Goal: Information Seeking & Learning: Compare options

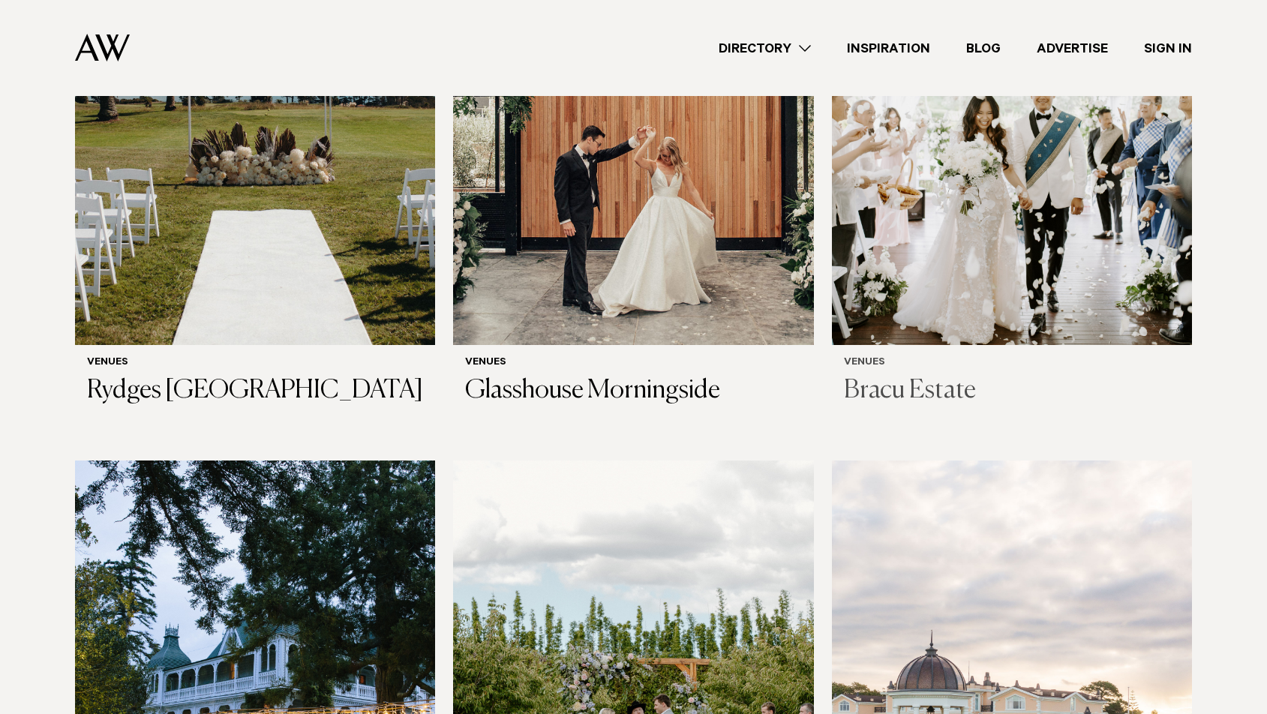
scroll to position [671, 0]
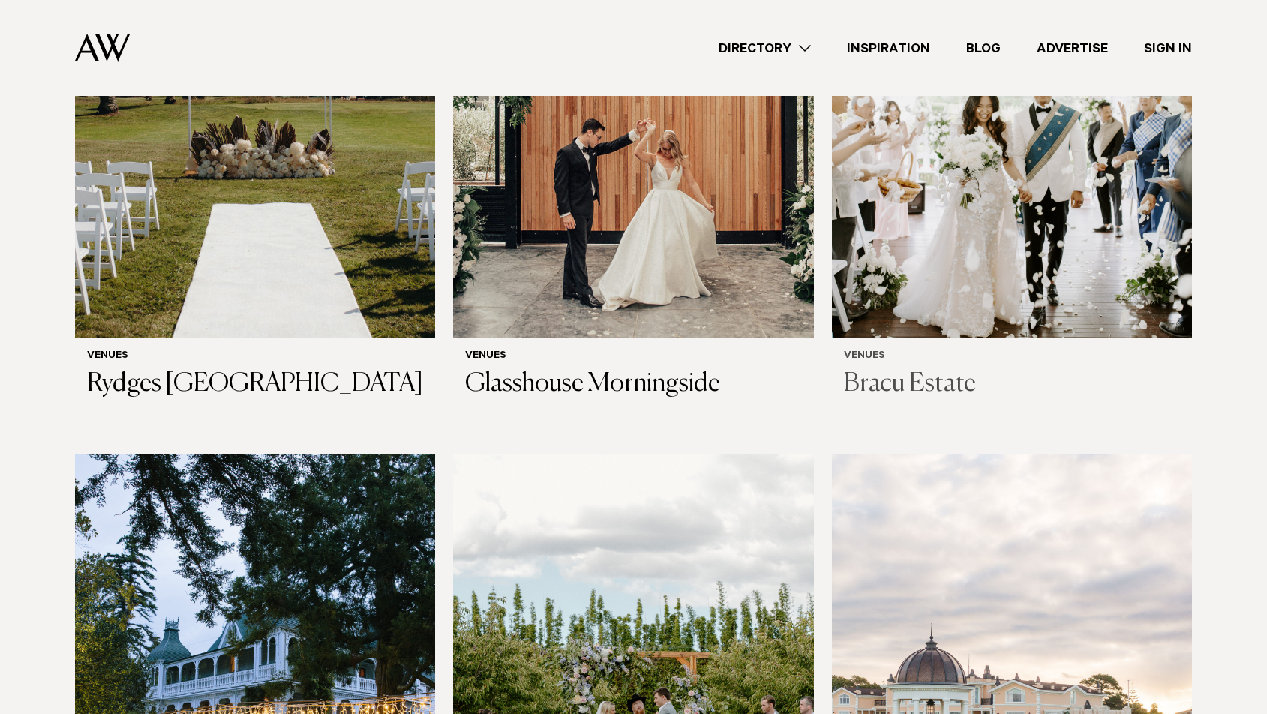
click at [878, 369] on h3 "Bracu Estate" at bounding box center [1012, 384] width 336 height 31
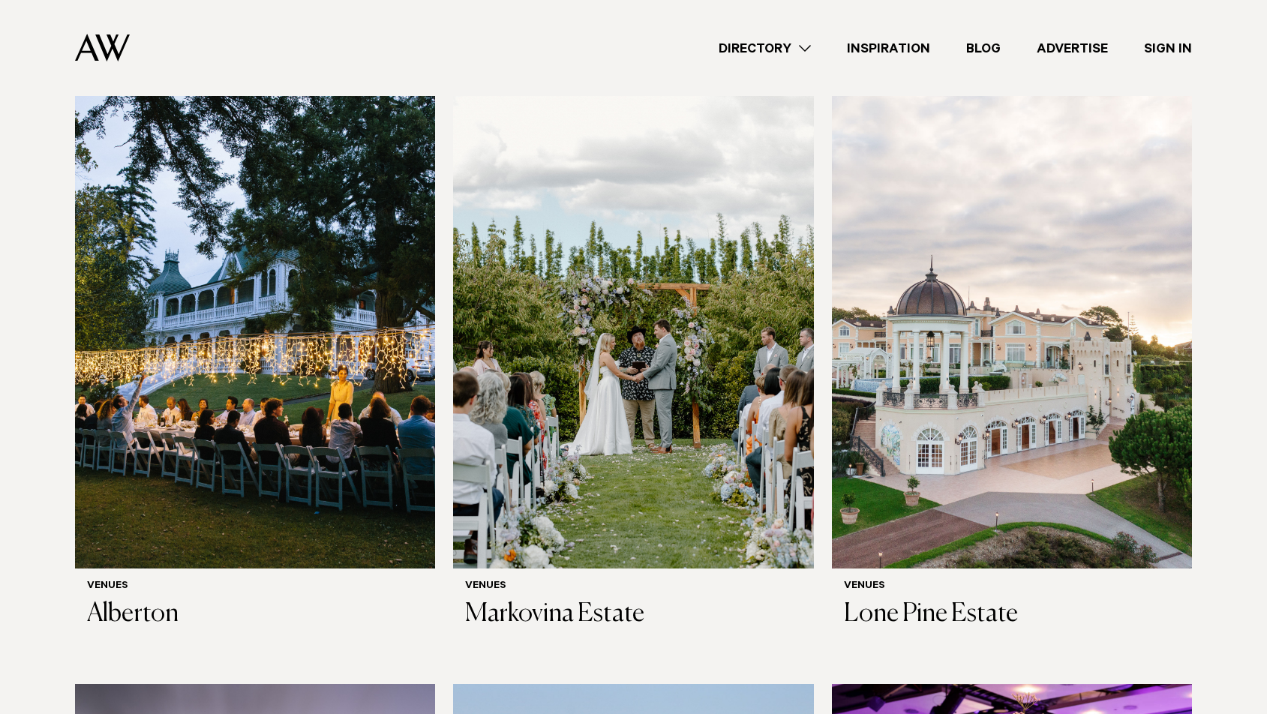
scroll to position [1118, 0]
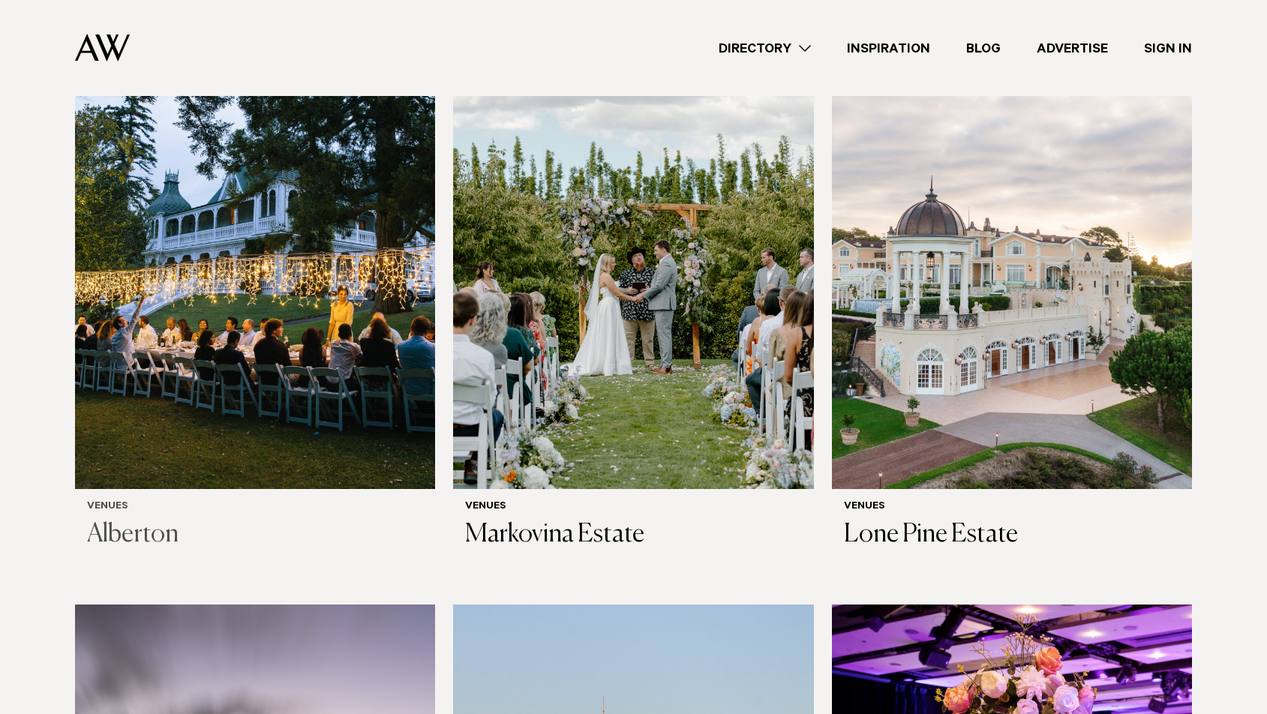
click at [217, 424] on img at bounding box center [255, 247] width 360 height 483
click at [635, 329] on img at bounding box center [633, 247] width 360 height 483
click at [923, 407] on img at bounding box center [1012, 247] width 360 height 483
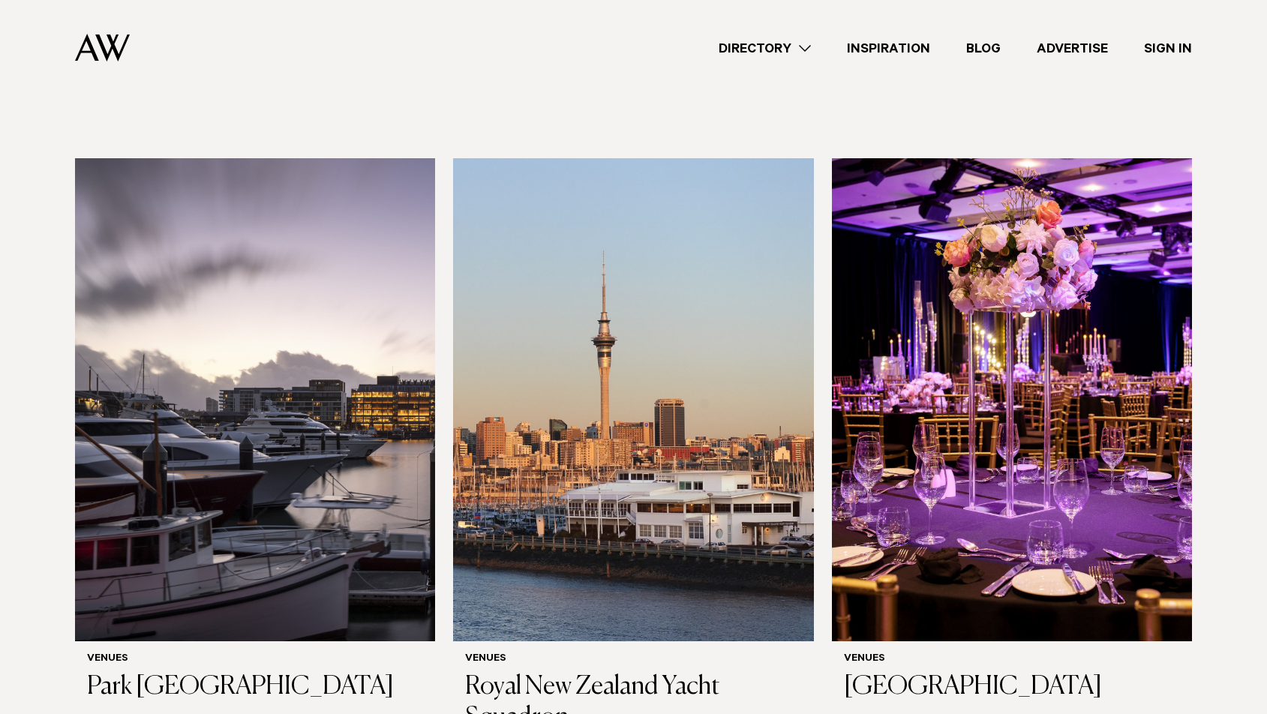
scroll to position [1577, 0]
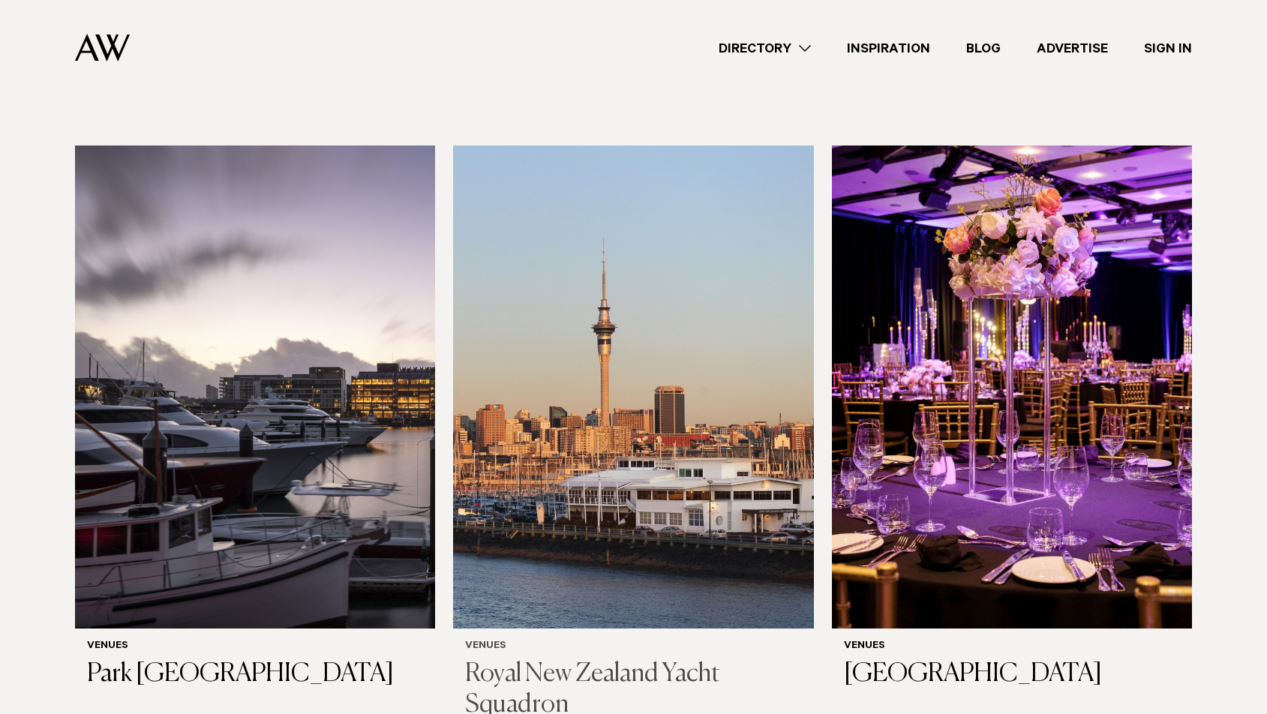
click at [582, 659] on h3 "Royal New Zealand Yacht Squadron" at bounding box center [633, 690] width 336 height 62
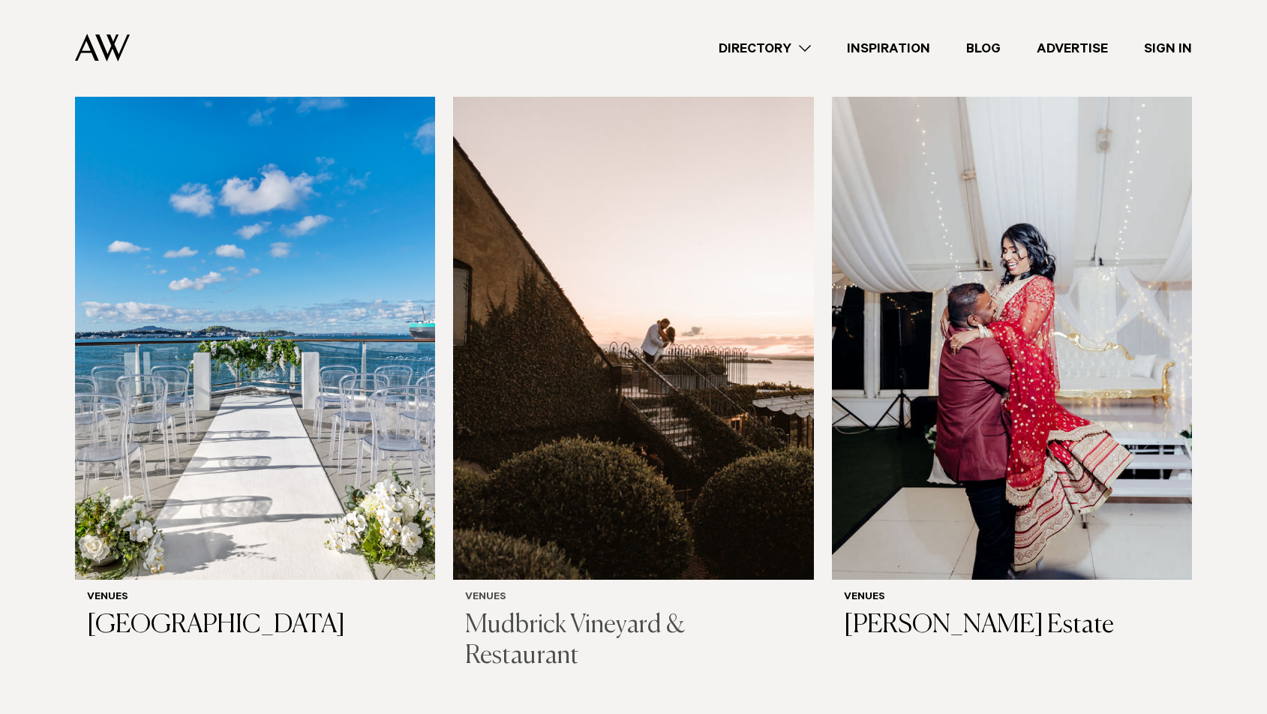
scroll to position [4151, 0]
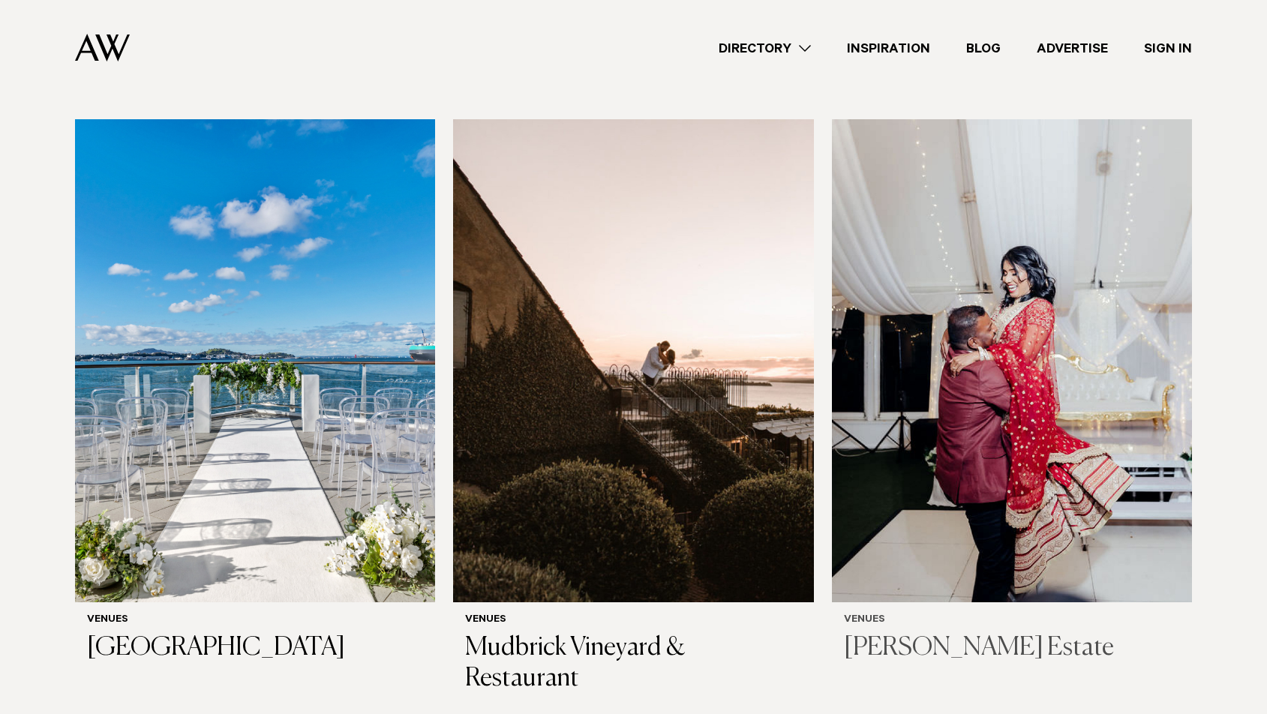
click at [928, 633] on h3 "[PERSON_NAME] Estate" at bounding box center [1012, 648] width 336 height 31
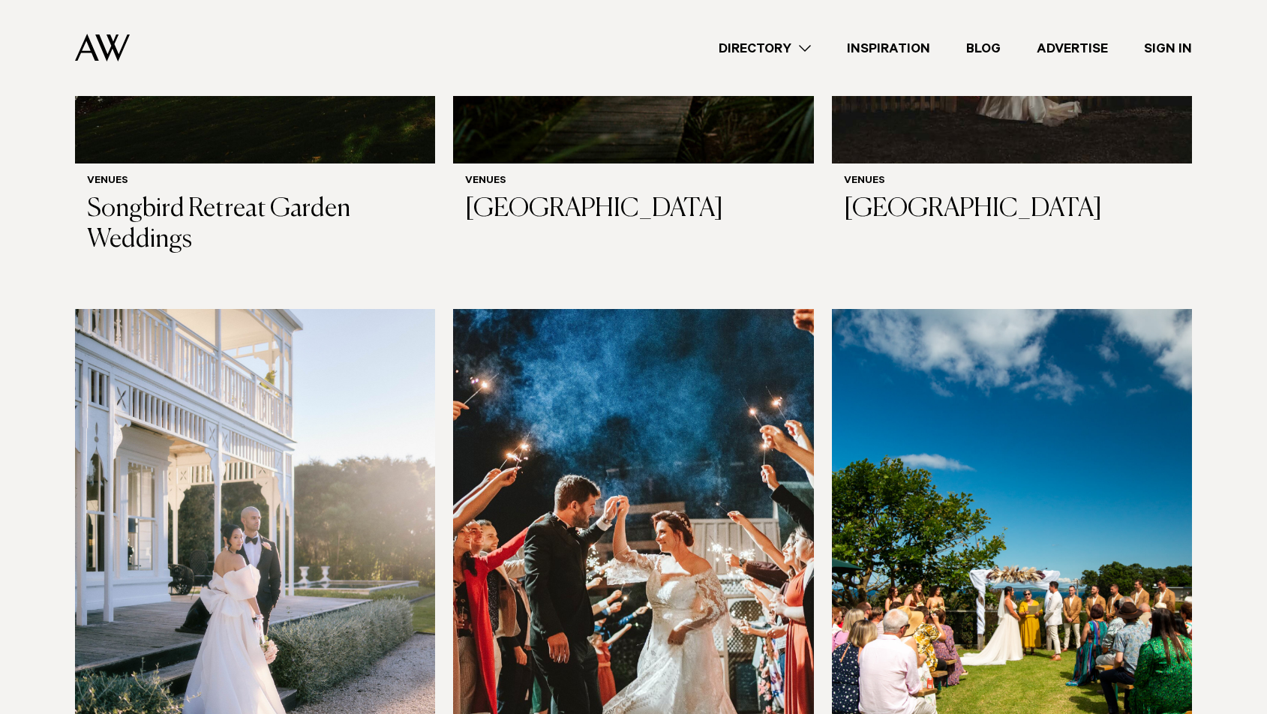
scroll to position [5854, 0]
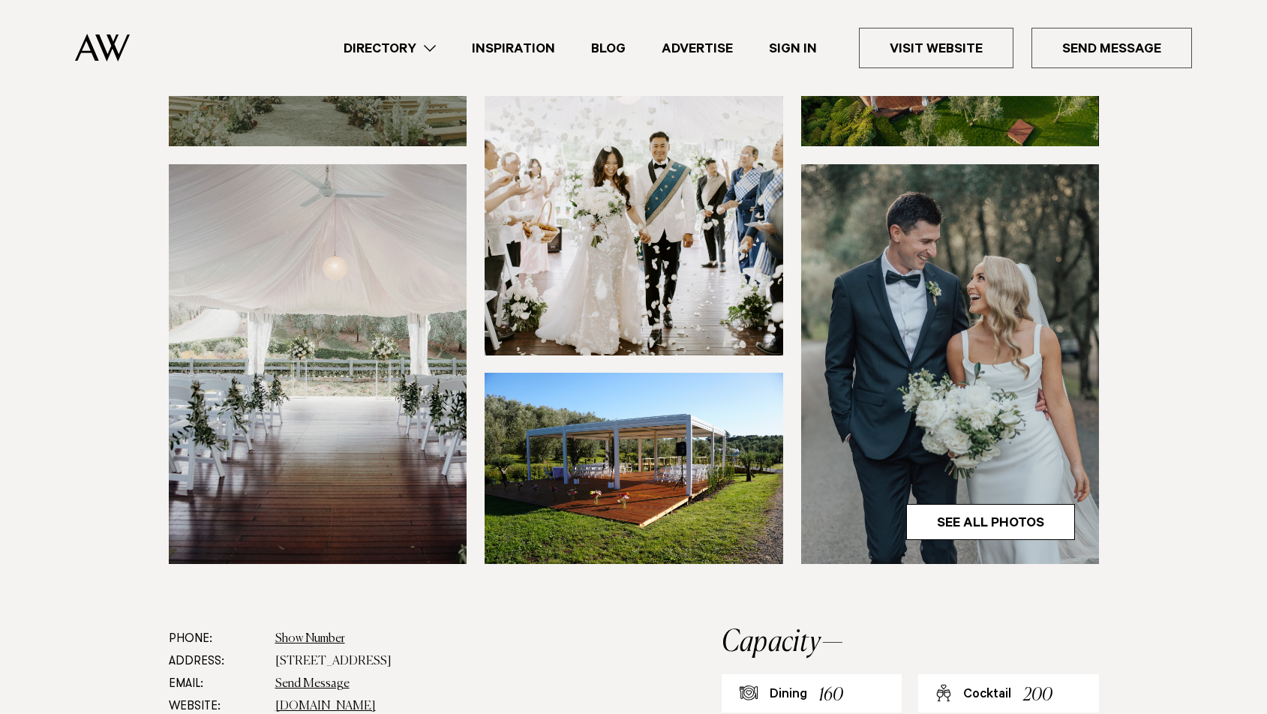
scroll to position [369, 0]
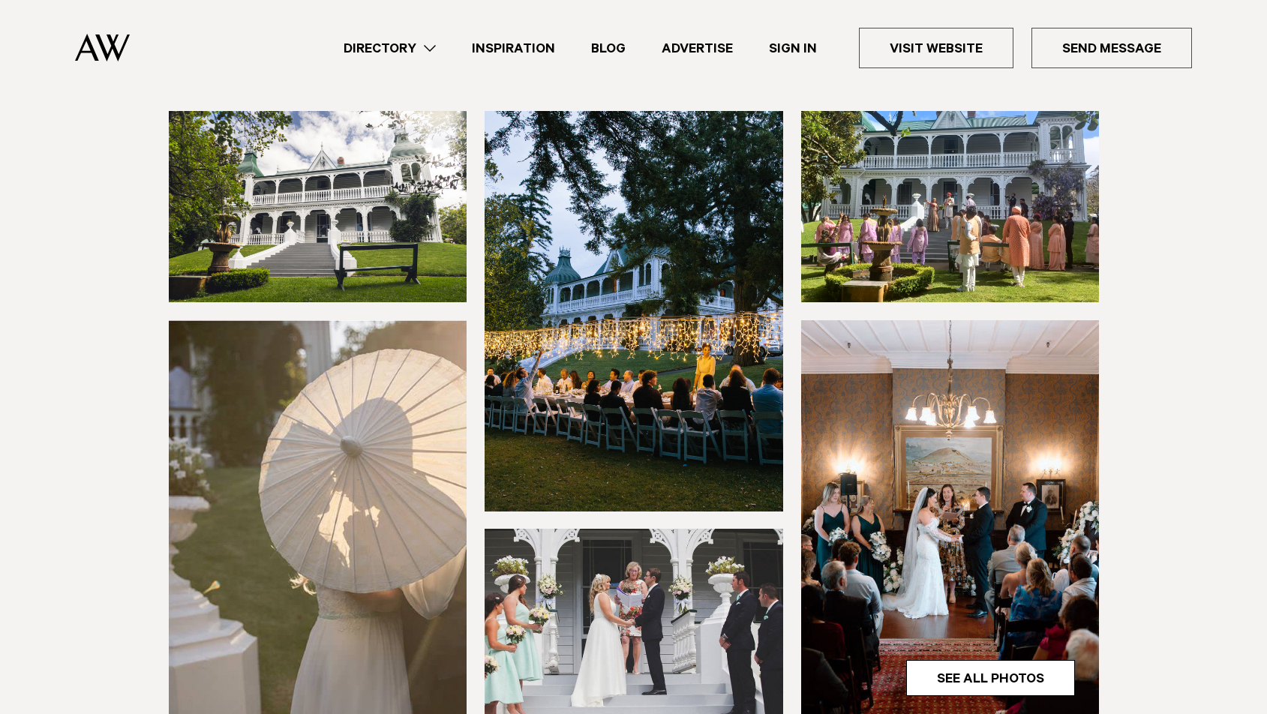
scroll to position [146, 0]
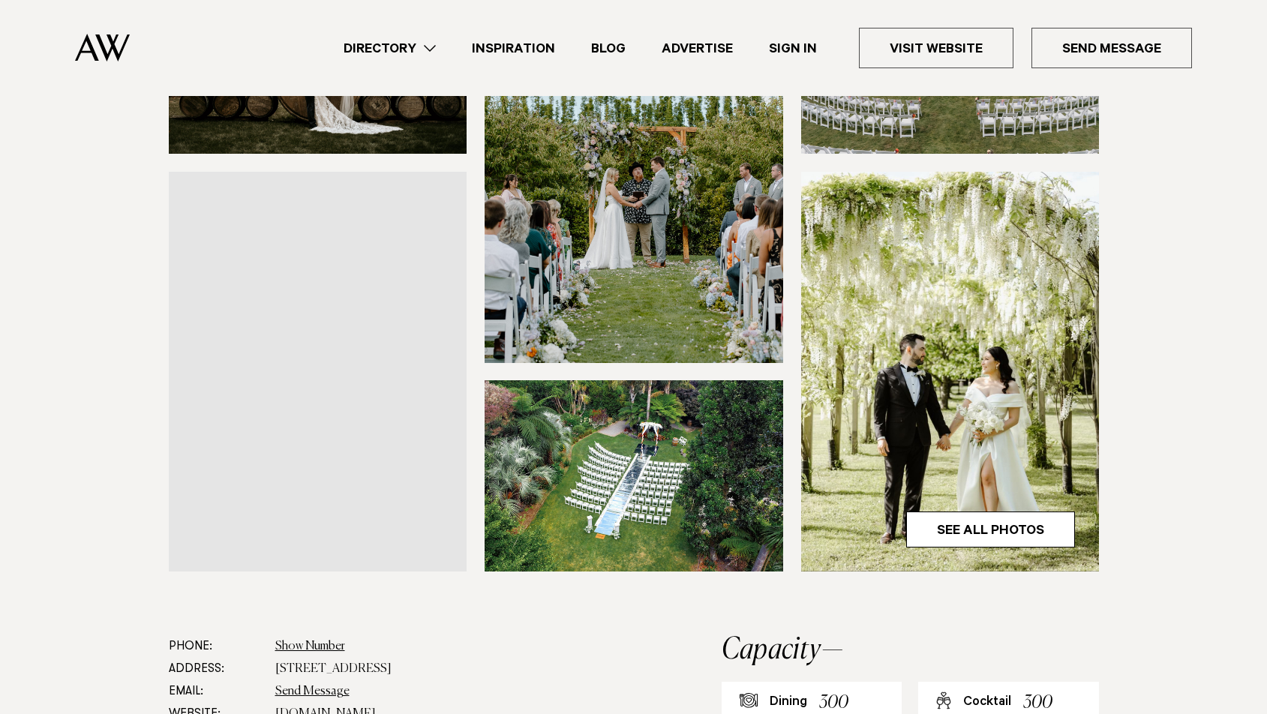
scroll to position [359, 0]
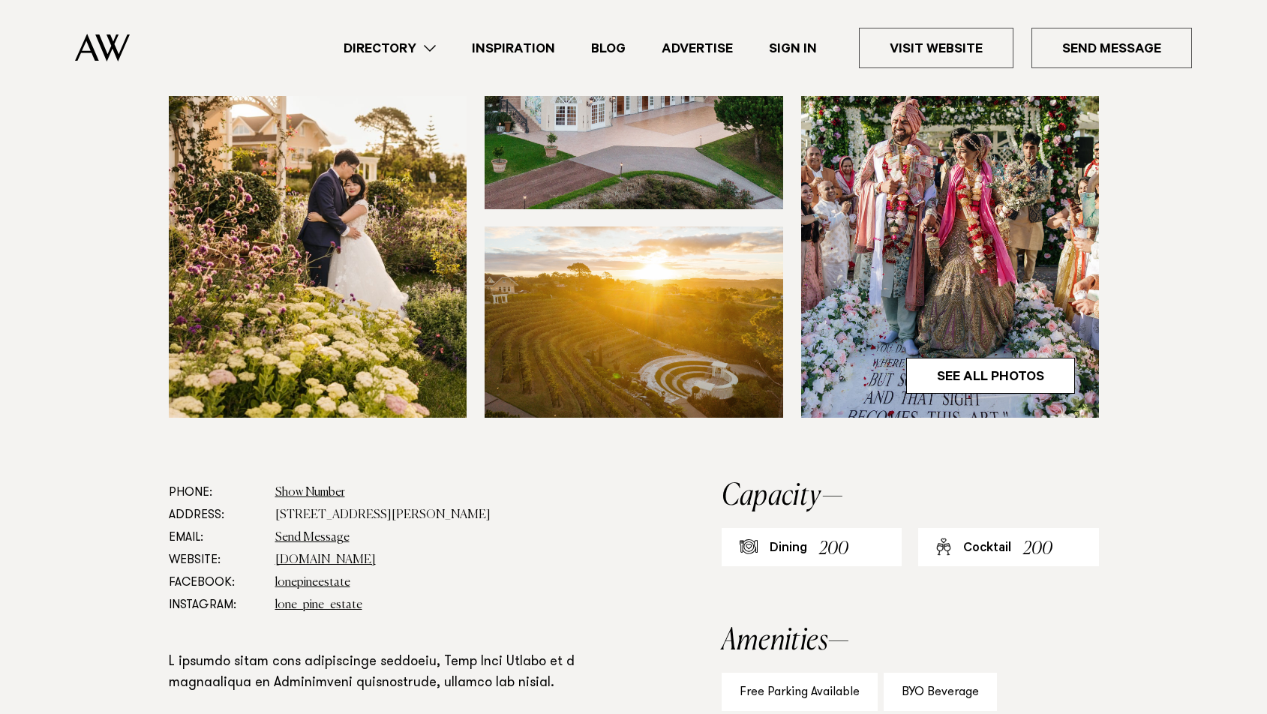
scroll to position [467, 0]
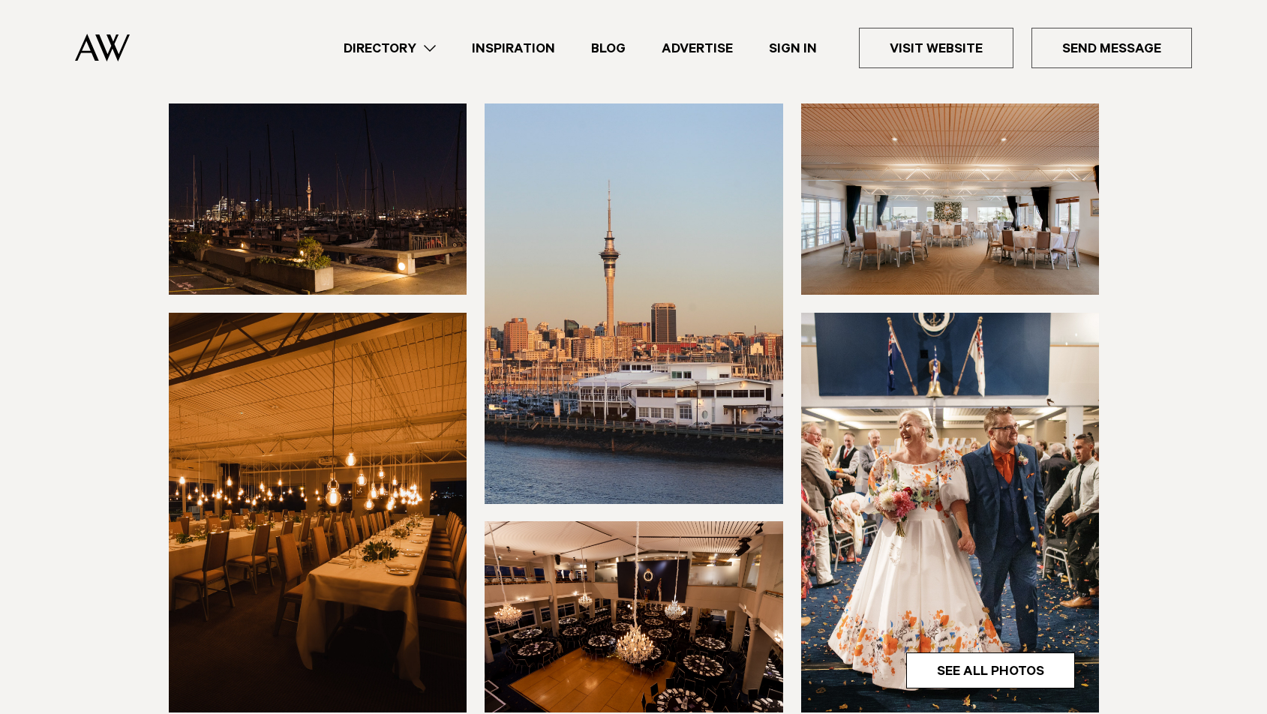
scroll to position [431, 0]
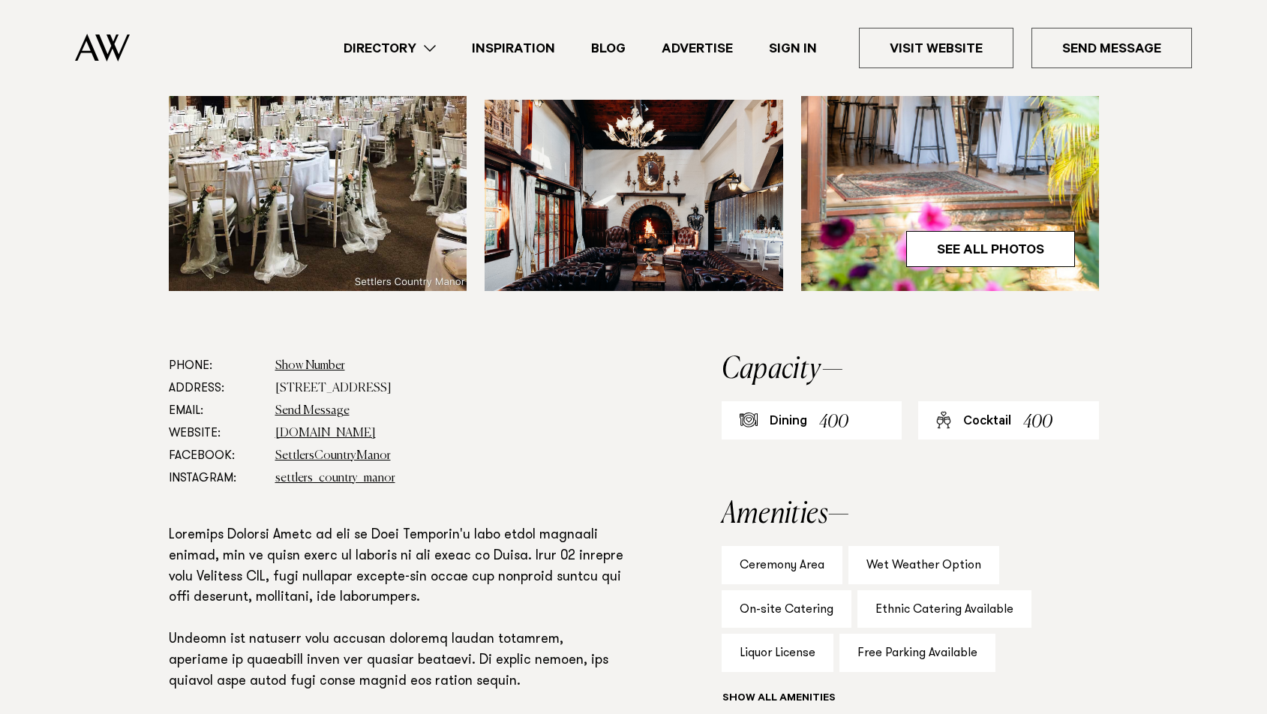
scroll to position [651, 0]
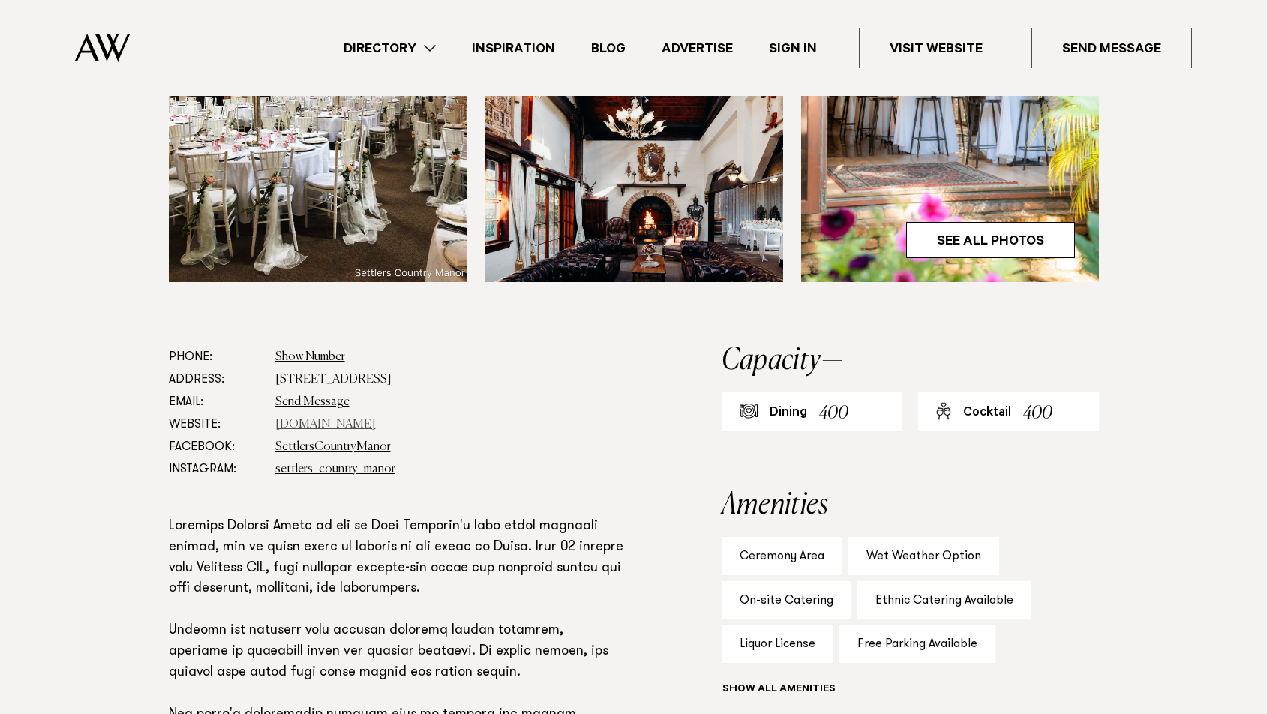
click at [376, 419] on link "[DOMAIN_NAME]" at bounding box center [325, 425] width 101 height 12
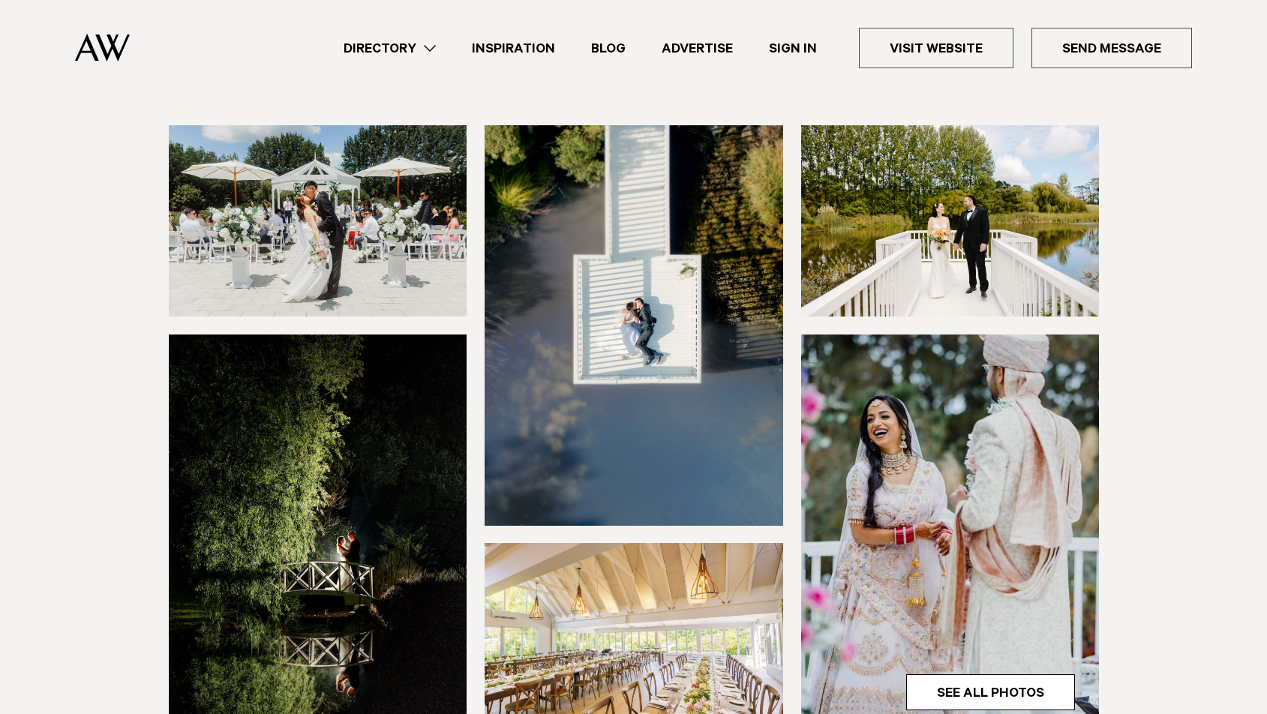
scroll to position [395, 0]
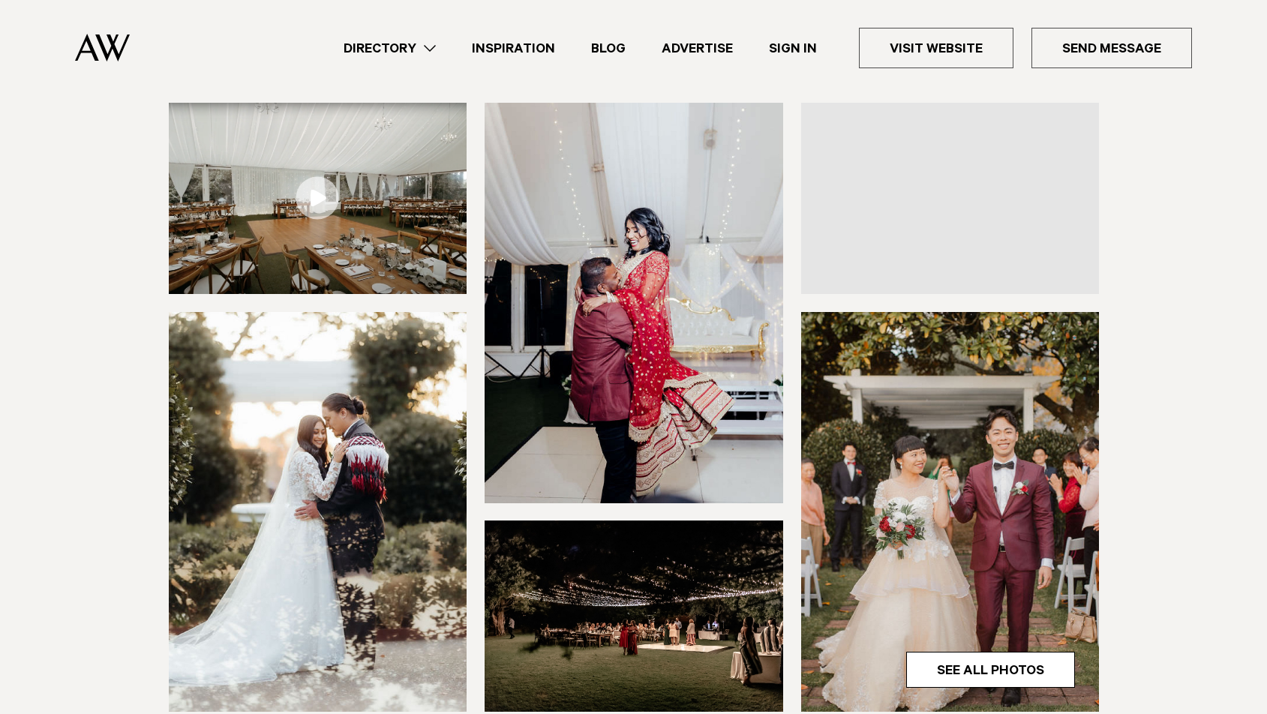
scroll to position [269, 0]
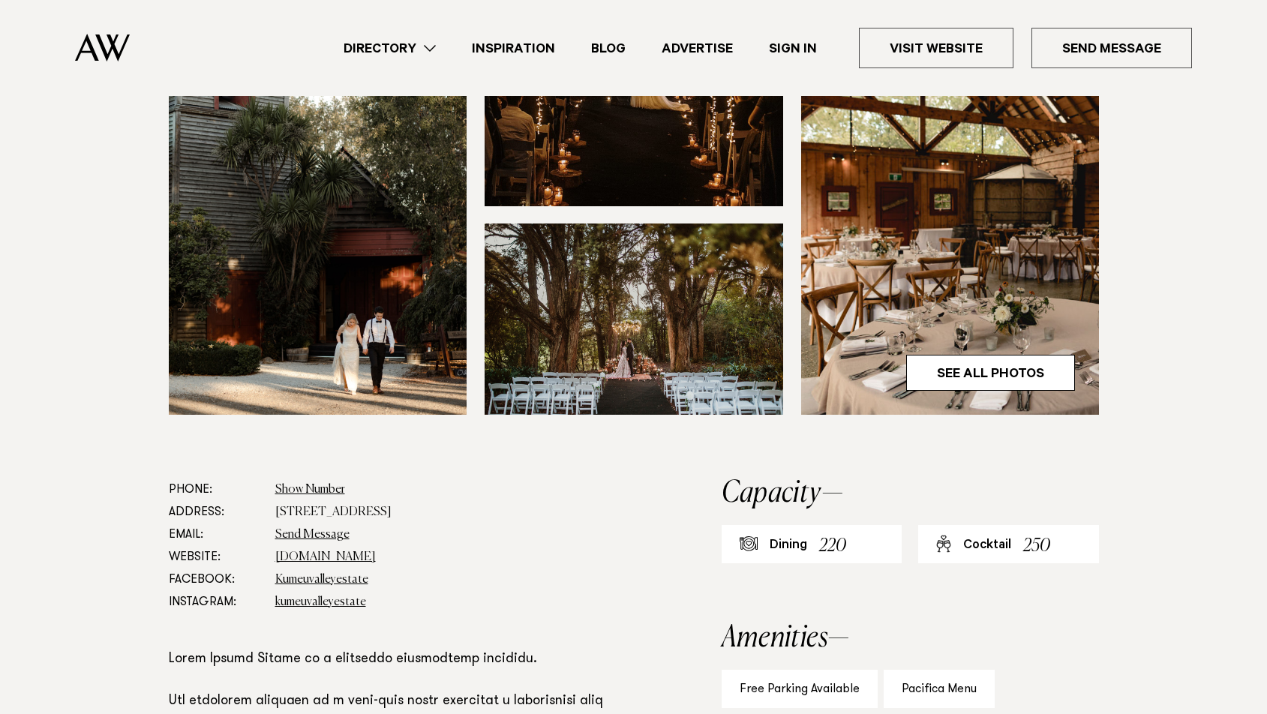
scroll to position [467, 0]
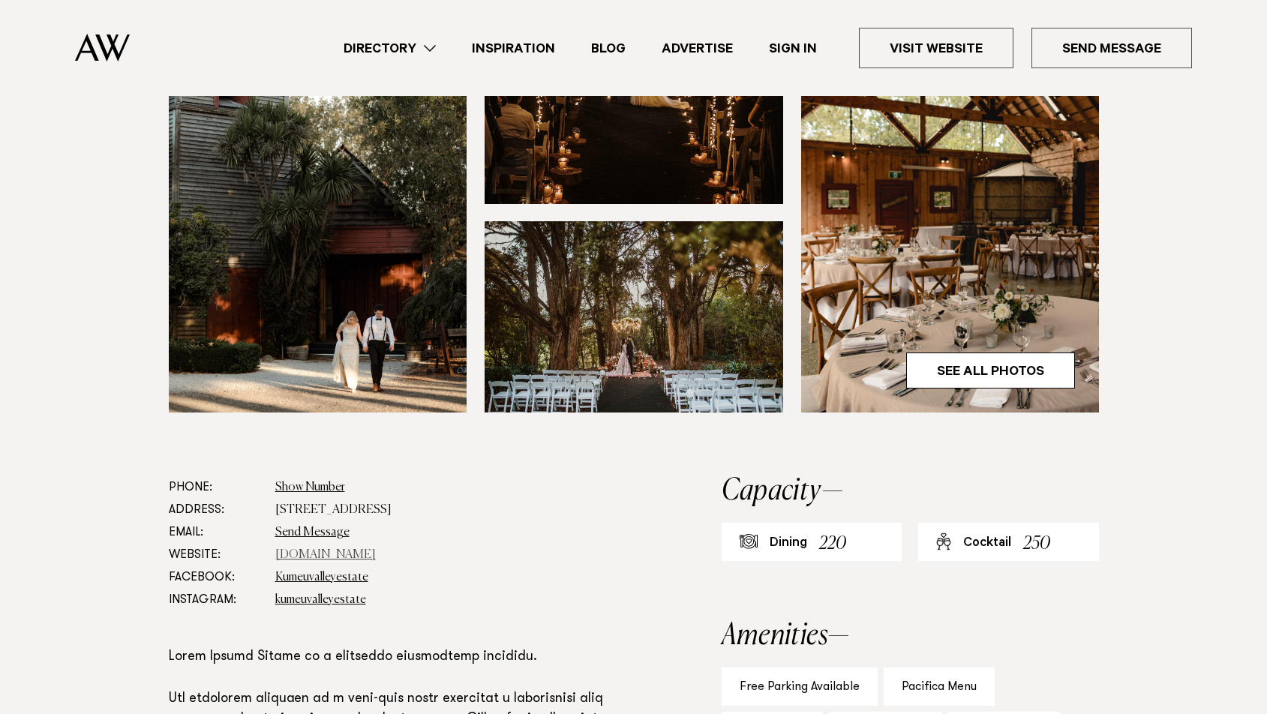
click at [337, 551] on link "[DOMAIN_NAME]" at bounding box center [325, 555] width 101 height 12
